Goal: Information Seeking & Learning: Learn about a topic

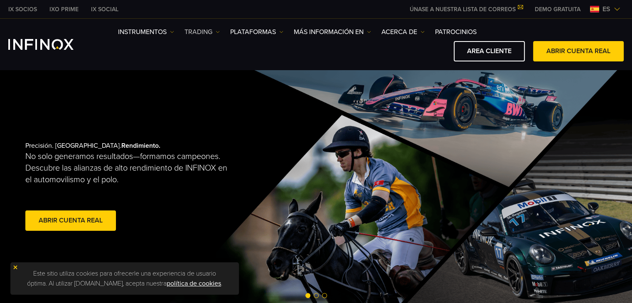
click at [205, 30] on link "TRADING" at bounding box center [202, 32] width 35 height 10
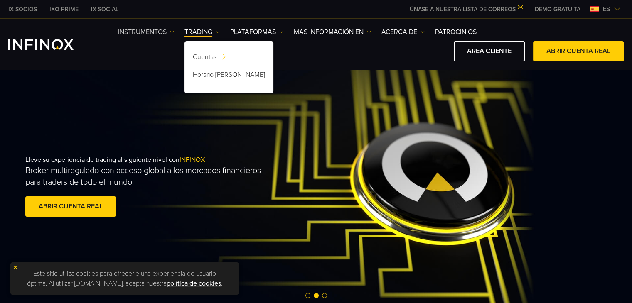
click at [159, 34] on link "Instrumentos" at bounding box center [146, 32] width 56 height 10
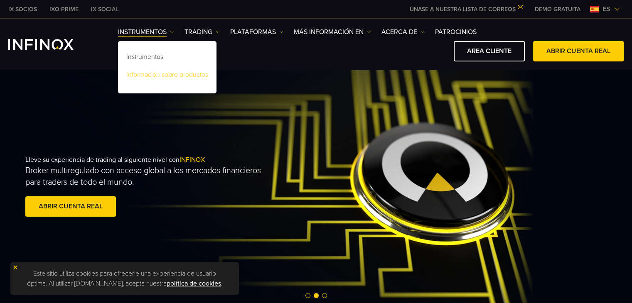
click at [153, 73] on link "Información sobre productos" at bounding box center [167, 76] width 99 height 18
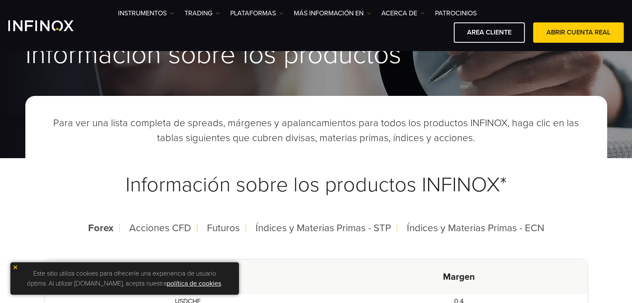
scroll to position [166, 0]
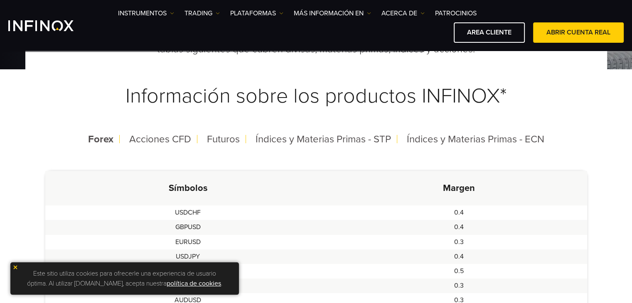
click at [14, 267] on img at bounding box center [15, 268] width 6 height 6
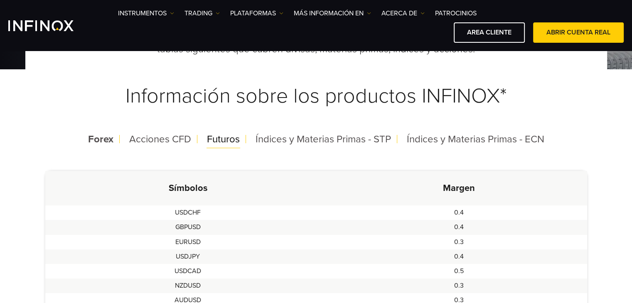
click at [232, 143] on span "Futuros" at bounding box center [223, 139] width 33 height 12
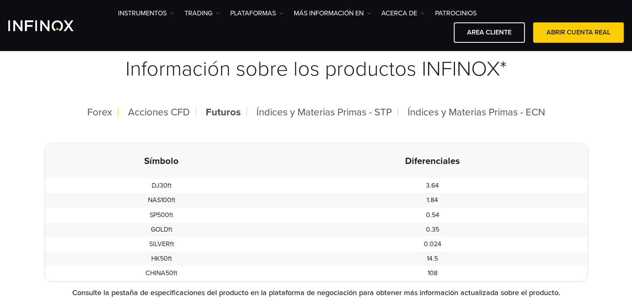
scroll to position [208, 0]
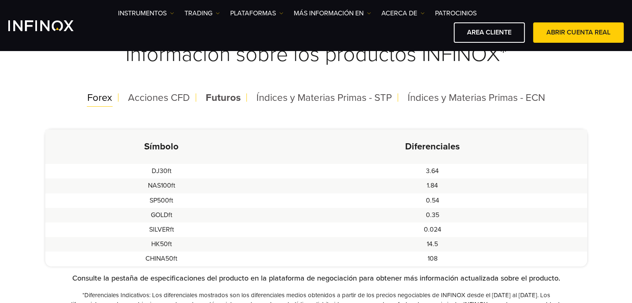
click at [98, 101] on span "Forex" at bounding box center [99, 98] width 25 height 12
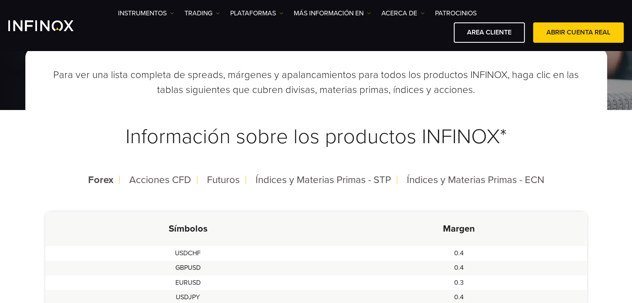
scroll to position [125, 0]
click at [450, 183] on span "Índices y Materias Primas - ECN" at bounding box center [476, 181] width 138 height 12
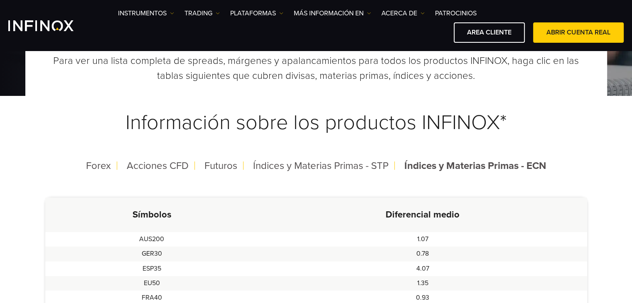
scroll to position [0, 0]
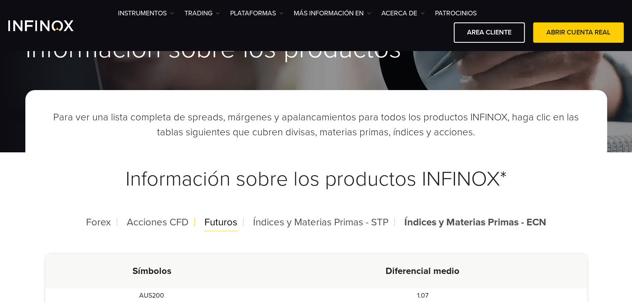
click at [226, 222] on span "Futuros" at bounding box center [221, 223] width 33 height 12
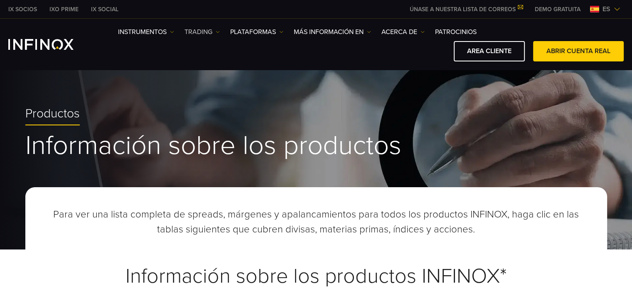
click at [217, 31] on img at bounding box center [218, 32] width 4 height 4
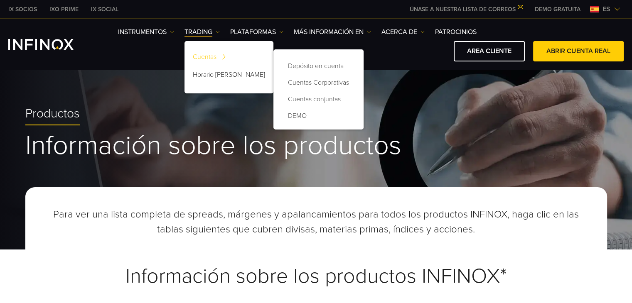
click at [211, 55] on link "Cuentas" at bounding box center [229, 58] width 89 height 18
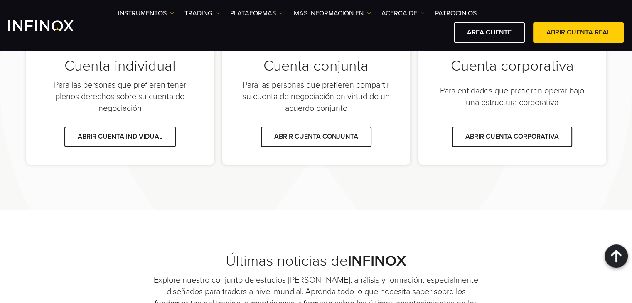
scroll to position [707, 0]
